Goal: Task Accomplishment & Management: Use online tool/utility

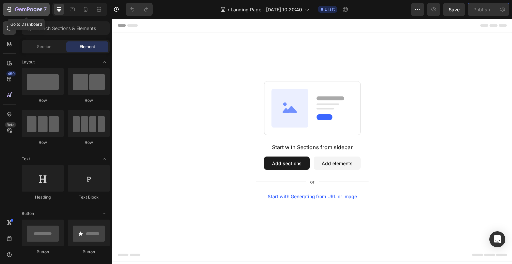
click at [5, 14] on button "7" at bounding box center [26, 9] width 47 height 13
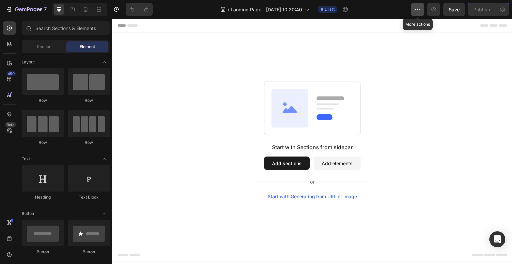
click at [415, 14] on button "button" at bounding box center [417, 9] width 13 height 13
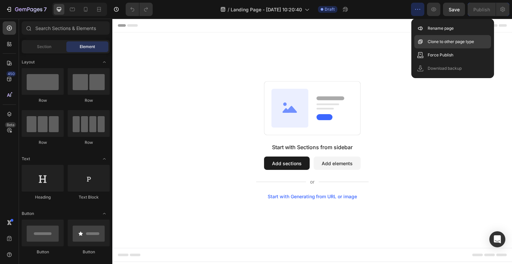
click at [431, 40] on p "Clone to other page type" at bounding box center [450, 41] width 46 height 7
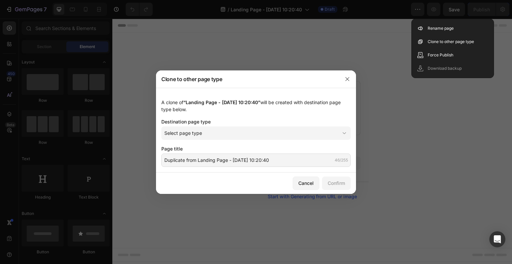
click at [355, 76] on div at bounding box center [346, 78] width 17 height 17
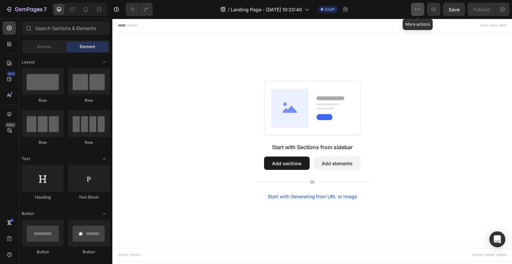
click at [416, 12] on icon "button" at bounding box center [417, 9] width 7 height 7
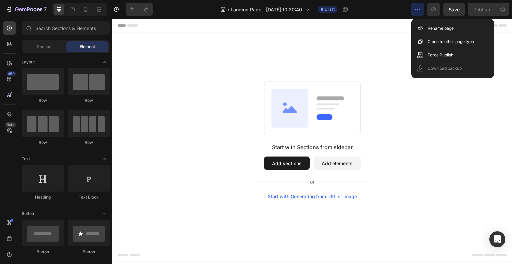
click at [301, 77] on div "Start with Sections from sidebar Add sections Add elements Start with Generatin…" at bounding box center [312, 139] width 400 height 215
click at [8, 13] on div "7" at bounding box center [26, 9] width 41 height 8
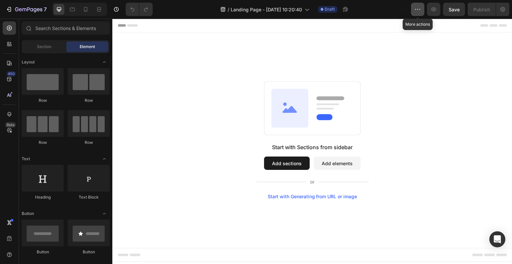
click at [416, 4] on button "button" at bounding box center [417, 9] width 13 height 13
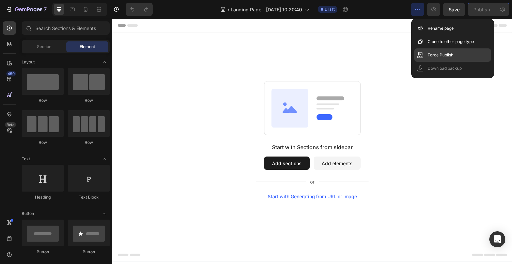
click at [441, 54] on p "Force Publish" at bounding box center [440, 55] width 26 height 7
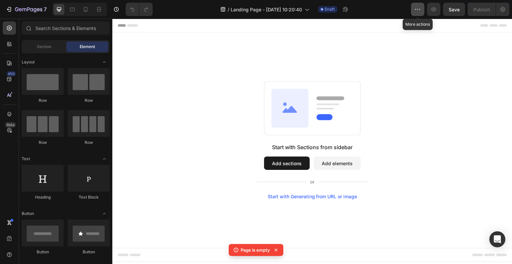
click at [413, 10] on button "button" at bounding box center [417, 9] width 13 height 13
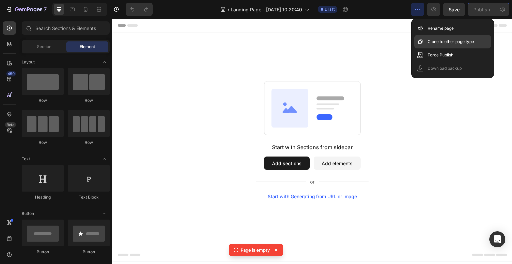
click at [439, 44] on p "Clone to other page type" at bounding box center [450, 41] width 46 height 7
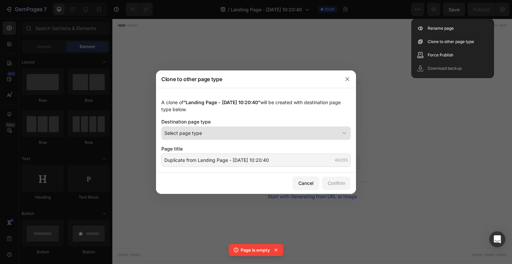
click at [337, 134] on div "Select page type" at bounding box center [251, 132] width 175 height 7
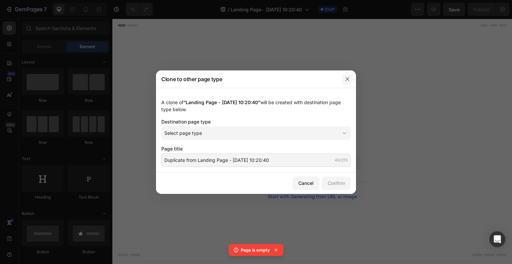
click at [342, 76] on button "button" at bounding box center [347, 79] width 11 height 11
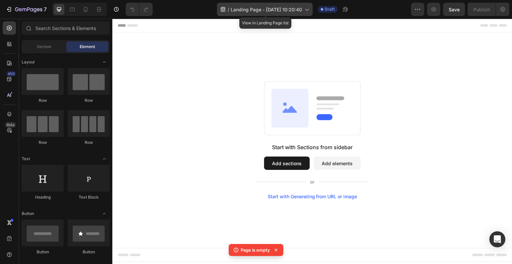
click at [309, 10] on icon at bounding box center [306, 9] width 7 height 7
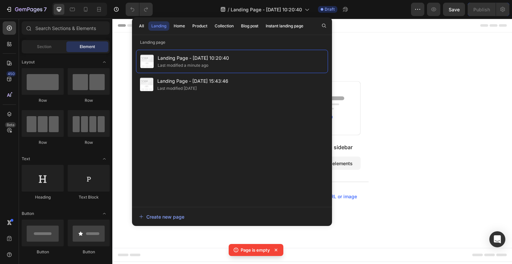
click at [365, 65] on div "Start with Sections from sidebar Add sections Add elements Start with Generatin…" at bounding box center [312, 139] width 400 height 215
click at [370, 38] on div "Start with Sections from sidebar Add sections Add elements Start with Generatin…" at bounding box center [312, 139] width 400 height 215
click at [306, 8] on icon at bounding box center [306, 9] width 7 height 7
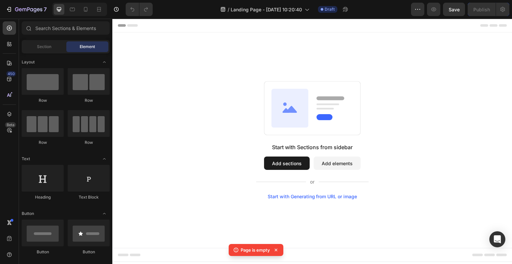
drag, startPoint x: 138, startPoint y: 54, endPoint x: 147, endPoint y: 33, distance: 23.6
click at [147, 33] on div "Start with Sections from sidebar Add sections Add elements Start with Generatin…" at bounding box center [312, 139] width 400 height 215
click at [417, 4] on button "button" at bounding box center [417, 9] width 13 height 13
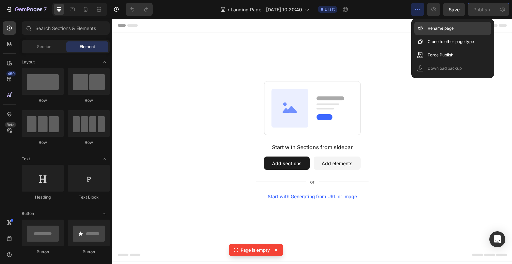
click at [432, 27] on p "Rename page" at bounding box center [440, 28] width 26 height 7
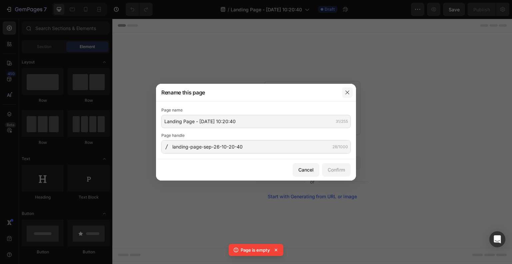
click at [347, 92] on icon "button" at bounding box center [347, 92] width 4 height 4
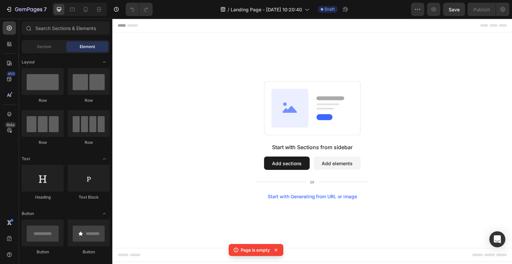
drag, startPoint x: 192, startPoint y: 111, endPoint x: 183, endPoint y: 98, distance: 16.1
click at [183, 98] on div "Start with Sections from sidebar Add sections Add elements Start with Generatin…" at bounding box center [312, 140] width 352 height 118
click at [276, 252] on icon at bounding box center [275, 249] width 7 height 7
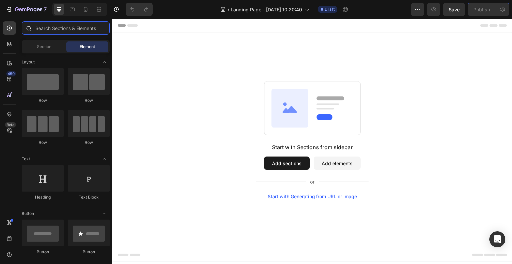
click at [60, 28] on input "text" at bounding box center [66, 27] width 88 height 13
click at [9, 254] on icon at bounding box center [9, 254] width 7 height 7
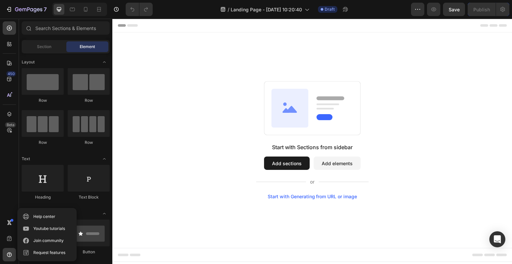
click at [18, 185] on div "450 Beta" at bounding box center [9, 141] width 19 height 245
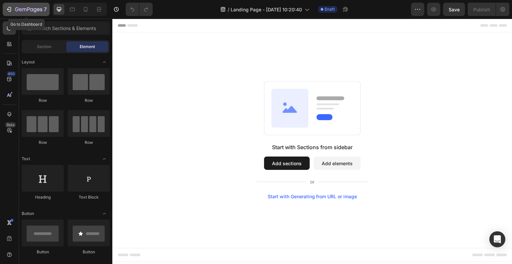
click at [27, 5] on div "7" at bounding box center [31, 9] width 32 height 8
click at [299, 196] on div "Start with Generating from URL or image" at bounding box center [312, 196] width 90 height 5
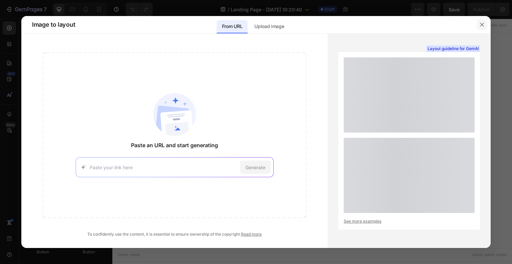
click at [479, 25] on icon "button" at bounding box center [481, 24] width 5 height 5
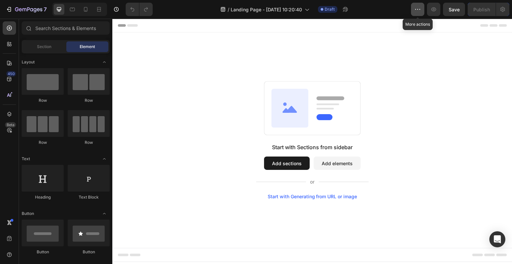
click at [421, 8] on button "button" at bounding box center [417, 9] width 13 height 13
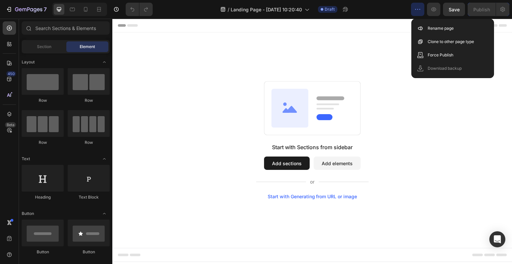
drag, startPoint x: 364, startPoint y: 18, endPoint x: 263, endPoint y: 3, distance: 102.4
click at [364, 18] on div "7 Version history / Landing Page - Sep 26, 10:20:40 Draft Preview Save Publish" at bounding box center [256, 9] width 512 height 19
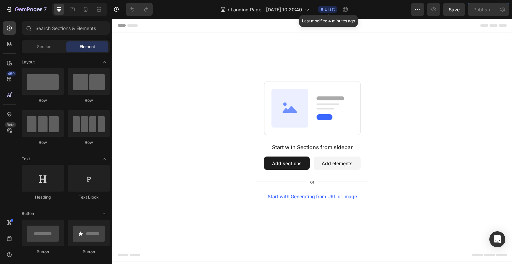
click at [328, 11] on span "Draft" at bounding box center [329, 9] width 10 height 6
click at [418, 11] on icon "button" at bounding box center [417, 9] width 7 height 7
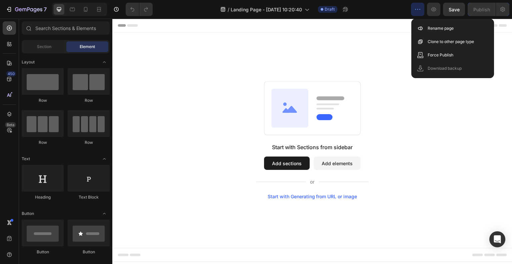
click at [390, 58] on div "Start with Sections from sidebar Add sections Add elements Start with Generatin…" at bounding box center [312, 139] width 400 height 215
click at [509, 47] on div "Start with Sections from sidebar Add sections Add elements Start with Generatin…" at bounding box center [312, 139] width 400 height 215
click at [429, 92] on div "Start with Sections from sidebar Add sections Add elements Start with Generatin…" at bounding box center [312, 140] width 352 height 118
click at [364, 63] on div "Start with Sections from sidebar Add sections Add elements Start with Generatin…" at bounding box center [312, 139] width 400 height 215
click at [394, 42] on div "Start with Sections from sidebar Add sections Add elements Start with Generatin…" at bounding box center [312, 139] width 400 height 215
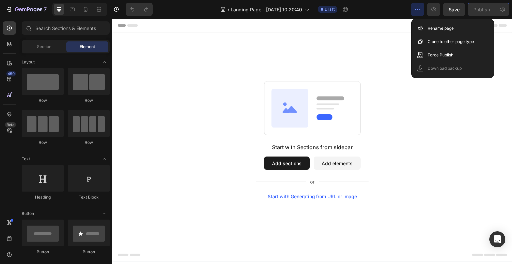
click at [284, 108] on icon at bounding box center [289, 108] width 37 height 39
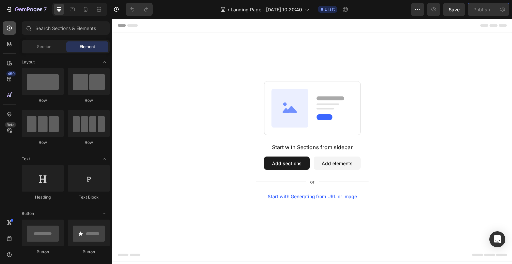
click at [7, 29] on icon at bounding box center [9, 28] width 7 height 7
click at [417, 12] on icon "button" at bounding box center [417, 9] width 7 height 7
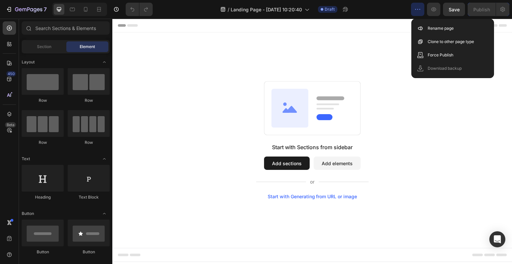
click at [288, 25] on div "Header" at bounding box center [312, 25] width 389 height 13
click at [7, 8] on icon "button" at bounding box center [9, 9] width 7 height 7
